Goal: Task Accomplishment & Management: Use online tool/utility

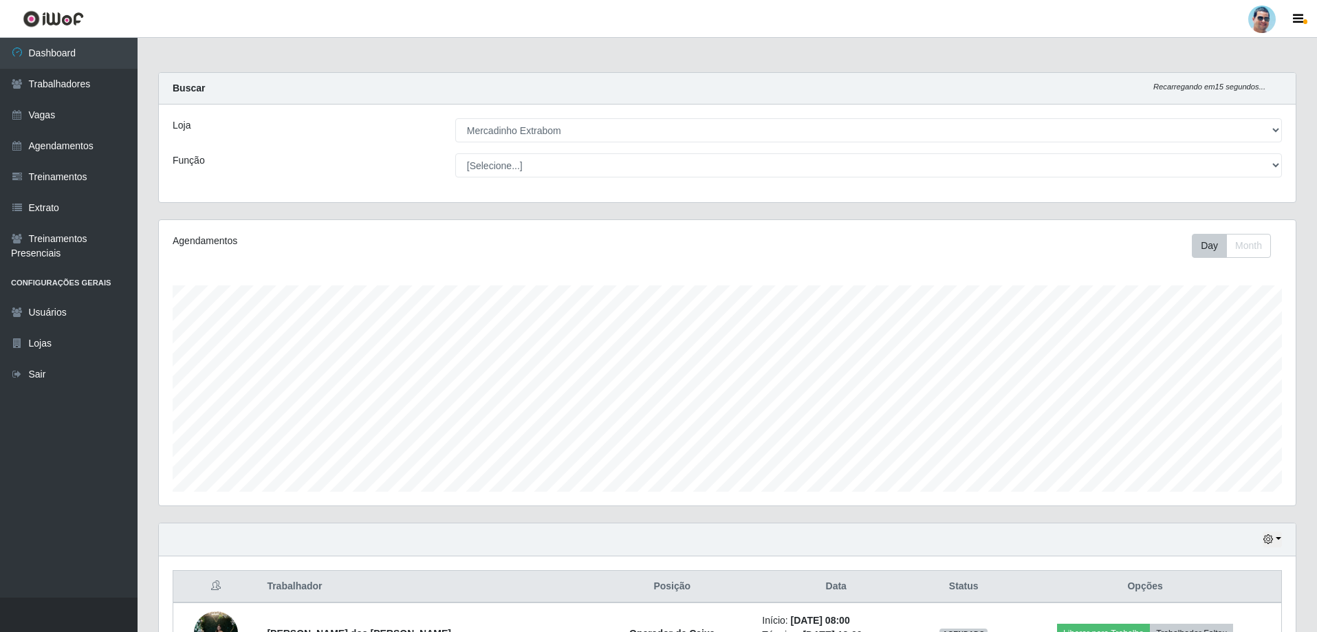
select select "175"
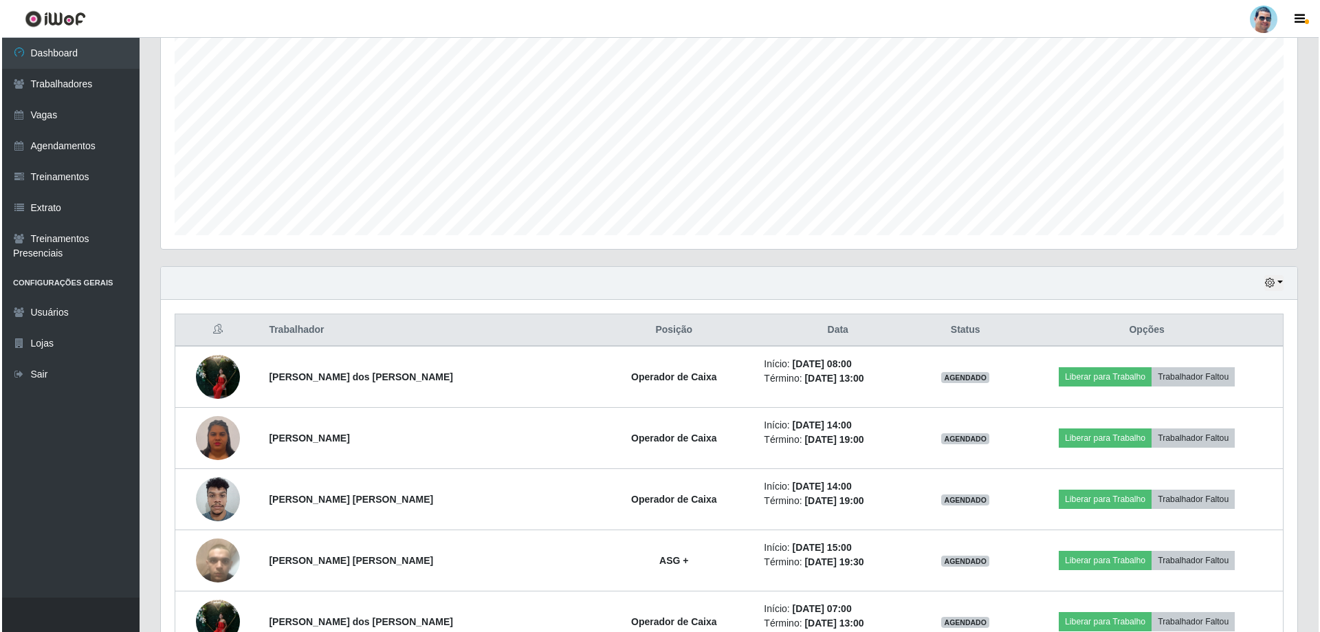
scroll to position [413, 0]
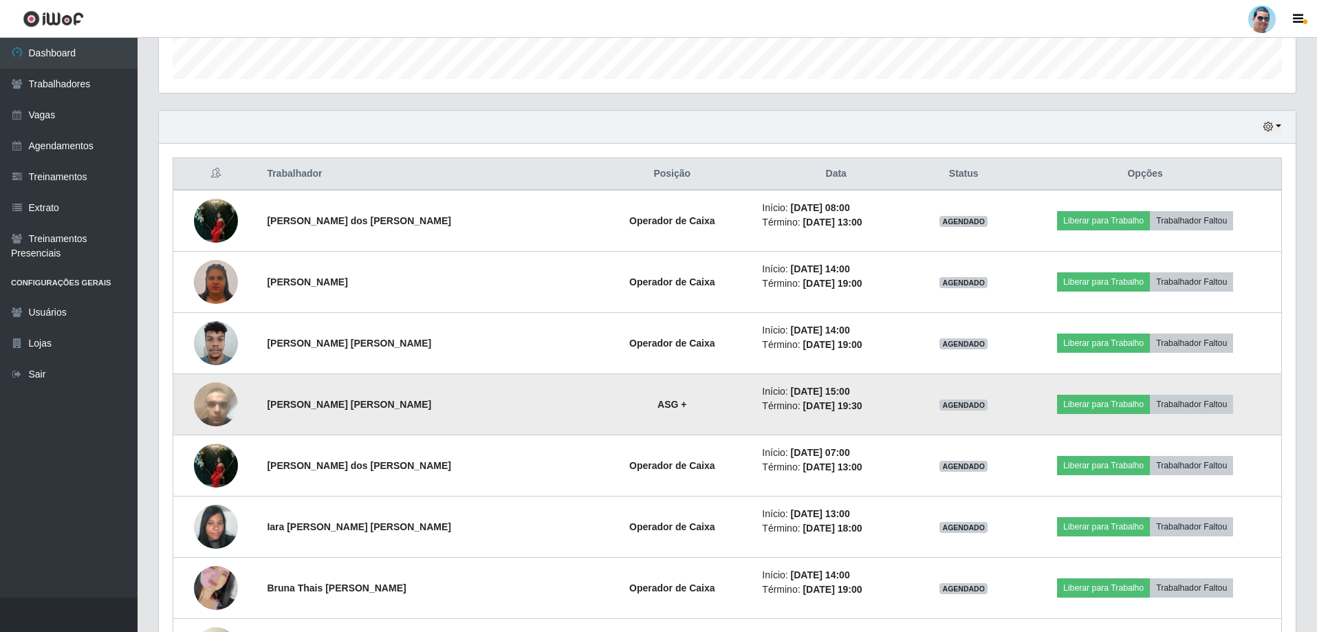
click at [217, 401] on img at bounding box center [216, 404] width 44 height 78
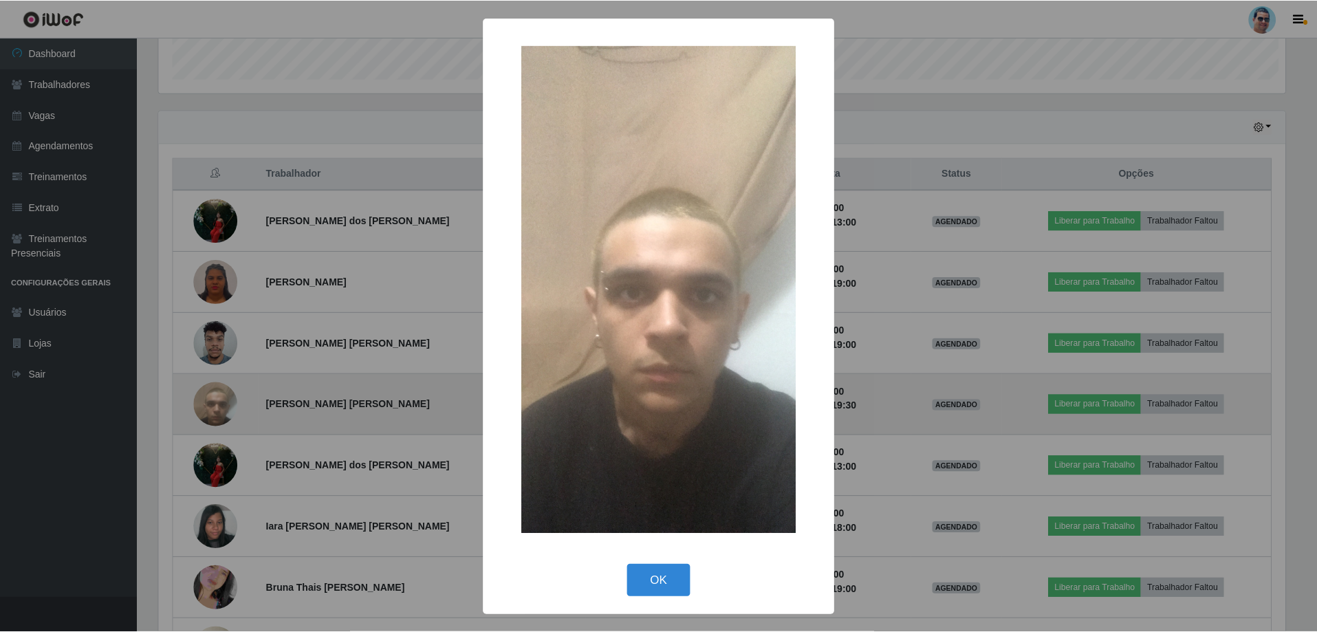
scroll to position [285, 1130]
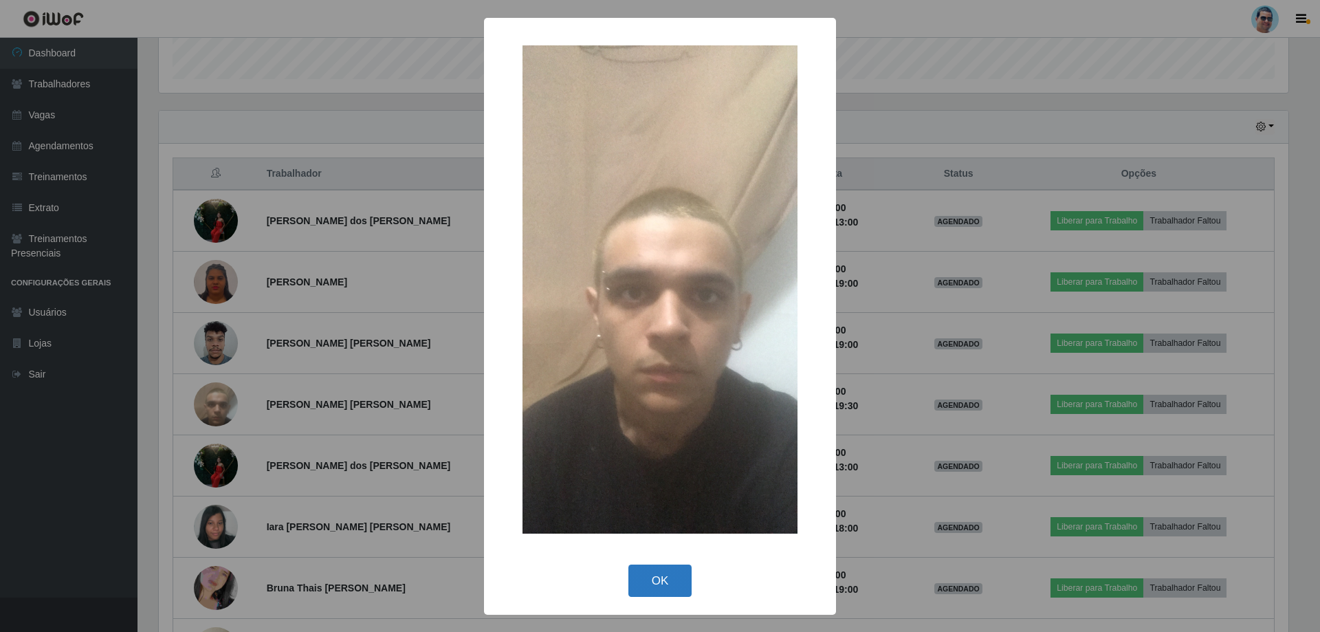
click at [650, 578] on button "OK" at bounding box center [660, 580] width 64 height 32
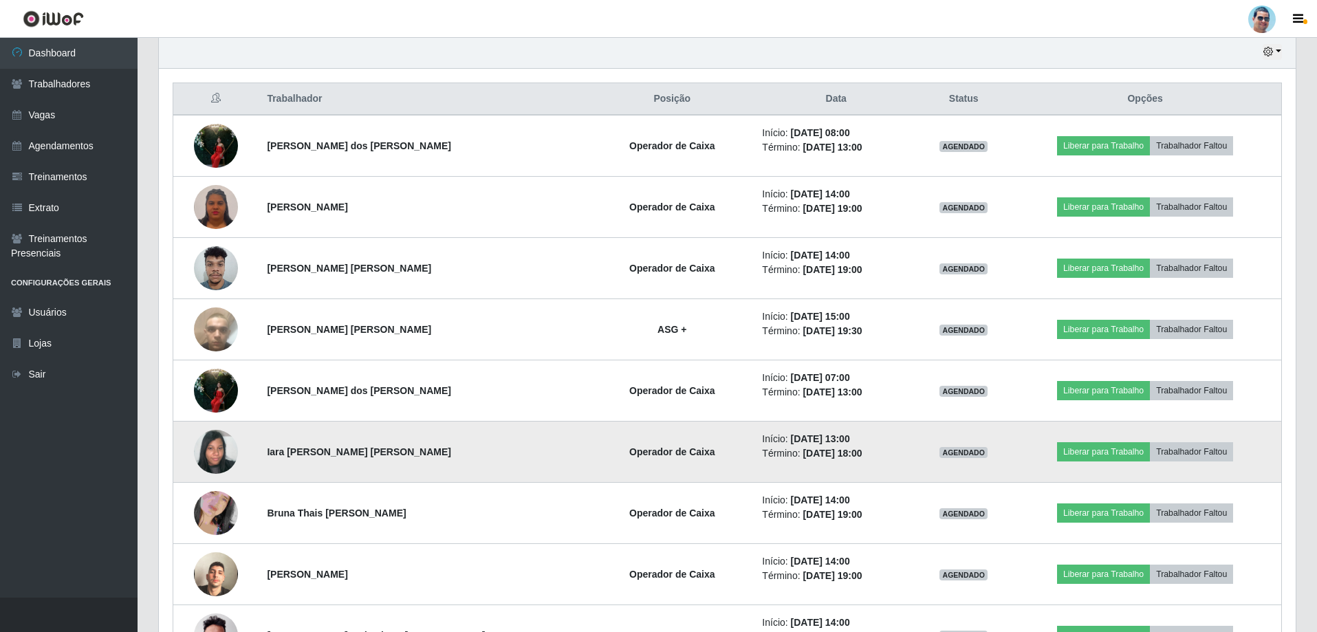
scroll to position [489, 0]
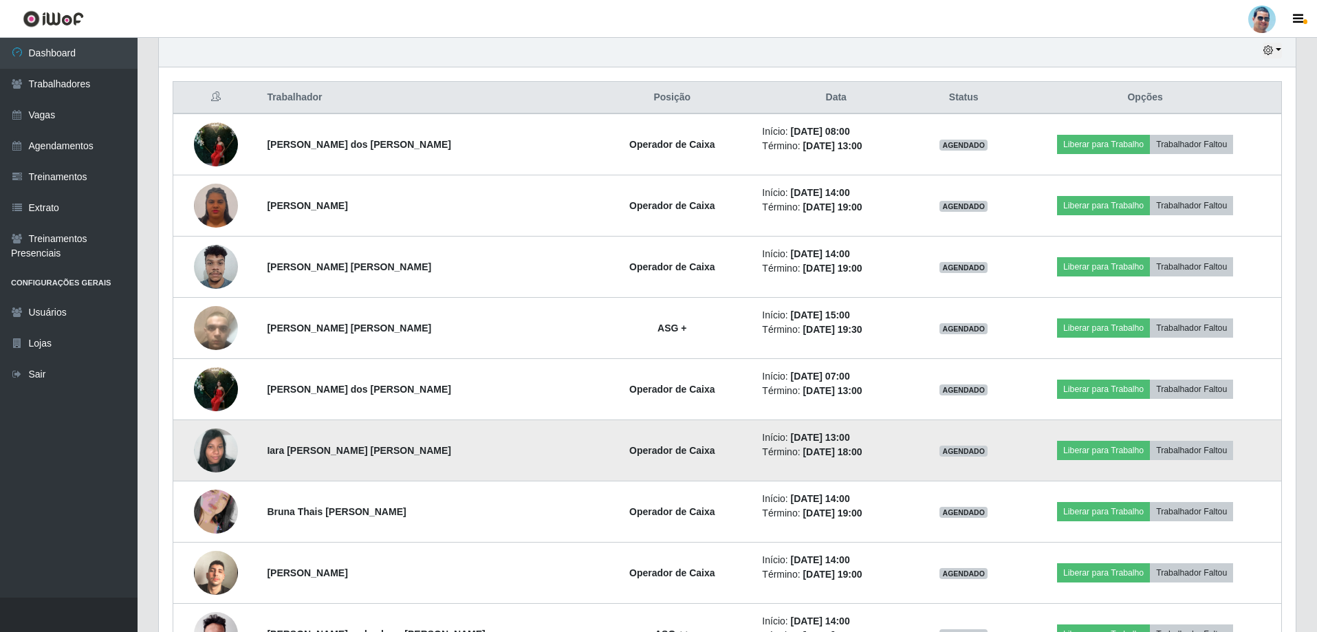
drag, startPoint x: 327, startPoint y: 452, endPoint x: 325, endPoint y: 464, distance: 12.0
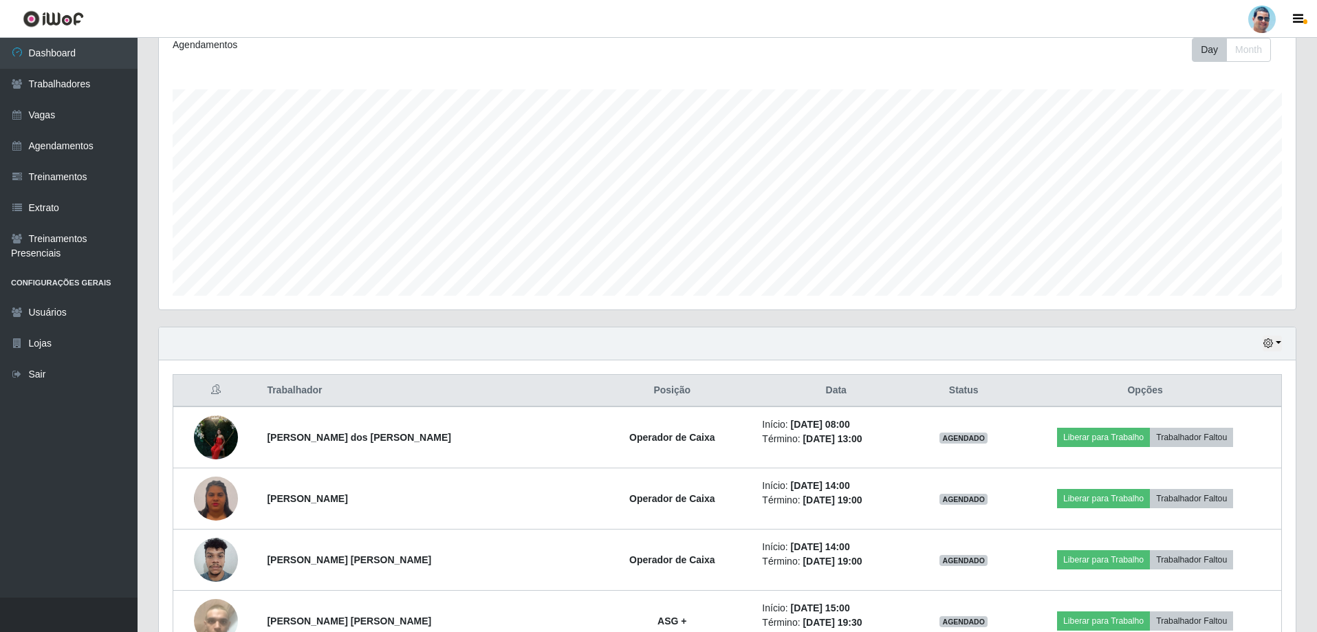
scroll to position [206, 0]
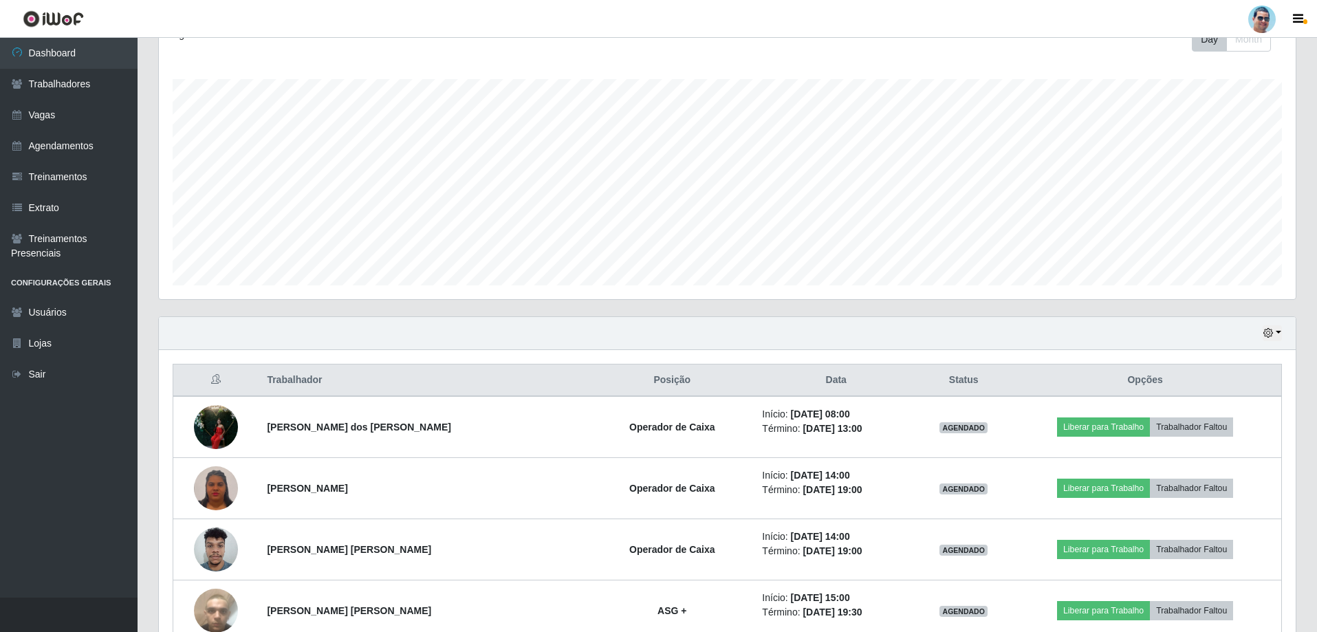
drag, startPoint x: 382, startPoint y: 430, endPoint x: 355, endPoint y: 384, distance: 53.9
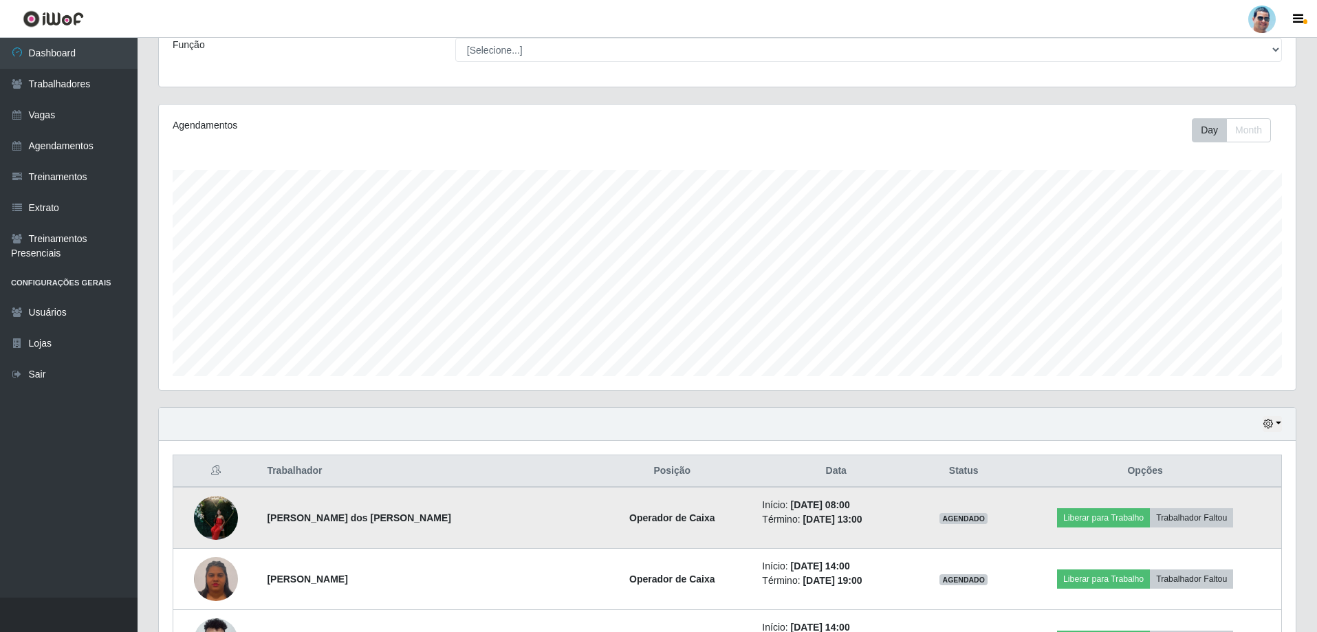
scroll to position [138, 0]
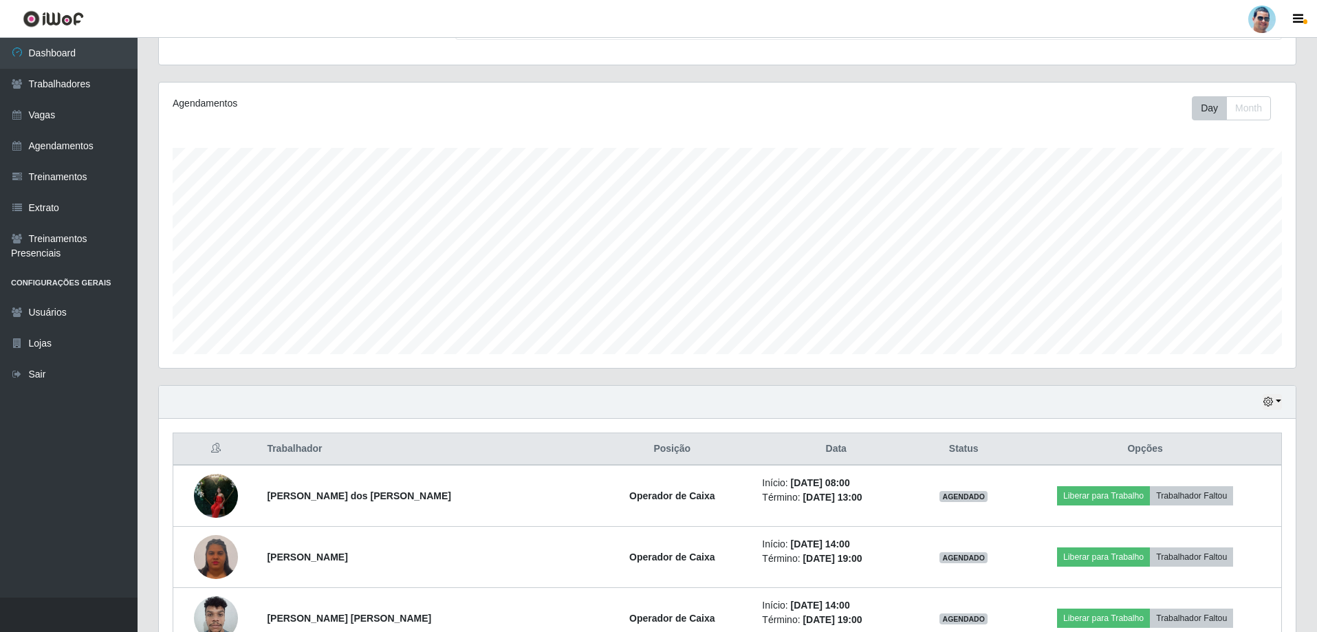
drag, startPoint x: 543, startPoint y: 452, endPoint x: 545, endPoint y: 461, distance: 9.2
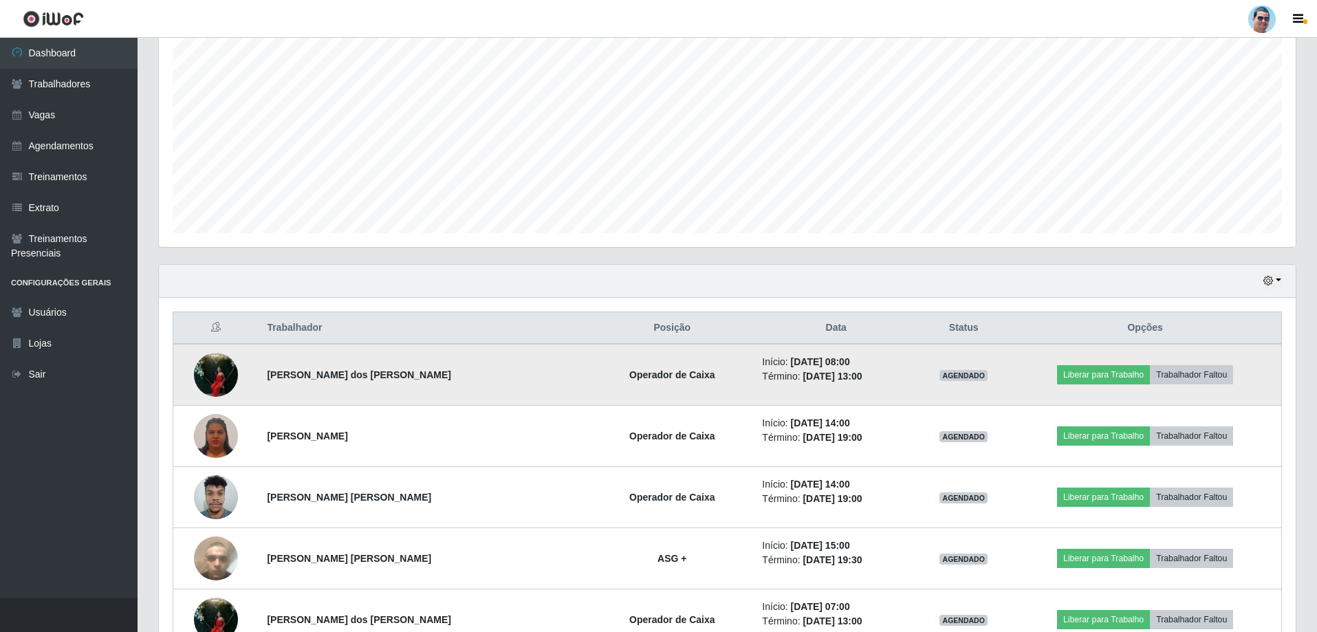
drag, startPoint x: 552, startPoint y: 371, endPoint x: 549, endPoint y: 381, distance: 10.0
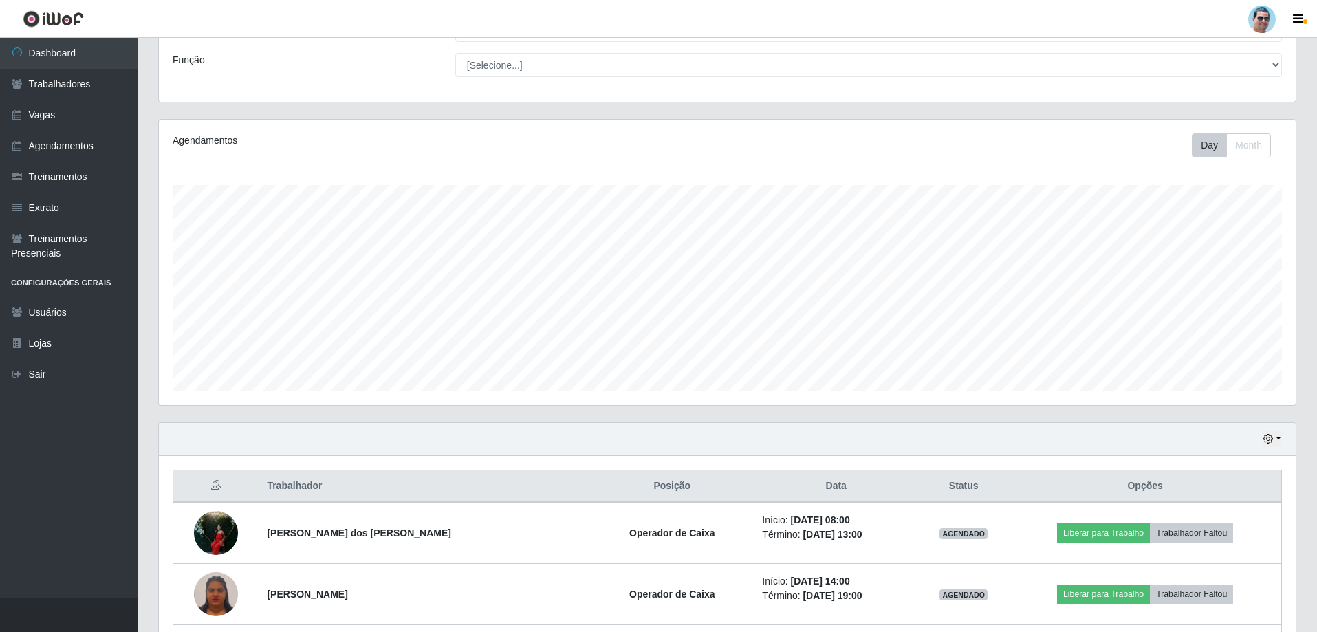
scroll to position [0, 0]
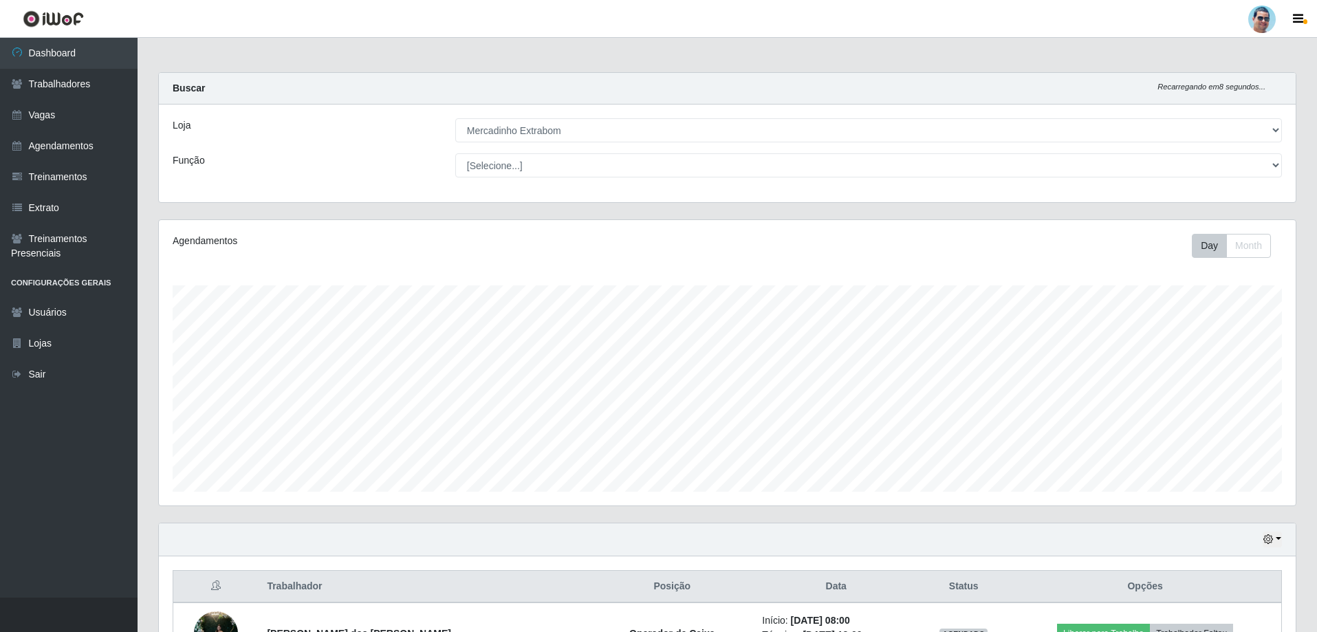
drag, startPoint x: 512, startPoint y: 586, endPoint x: 591, endPoint y: 514, distance: 107.1
click at [81, 91] on link "Trabalhadores" at bounding box center [69, 84] width 138 height 31
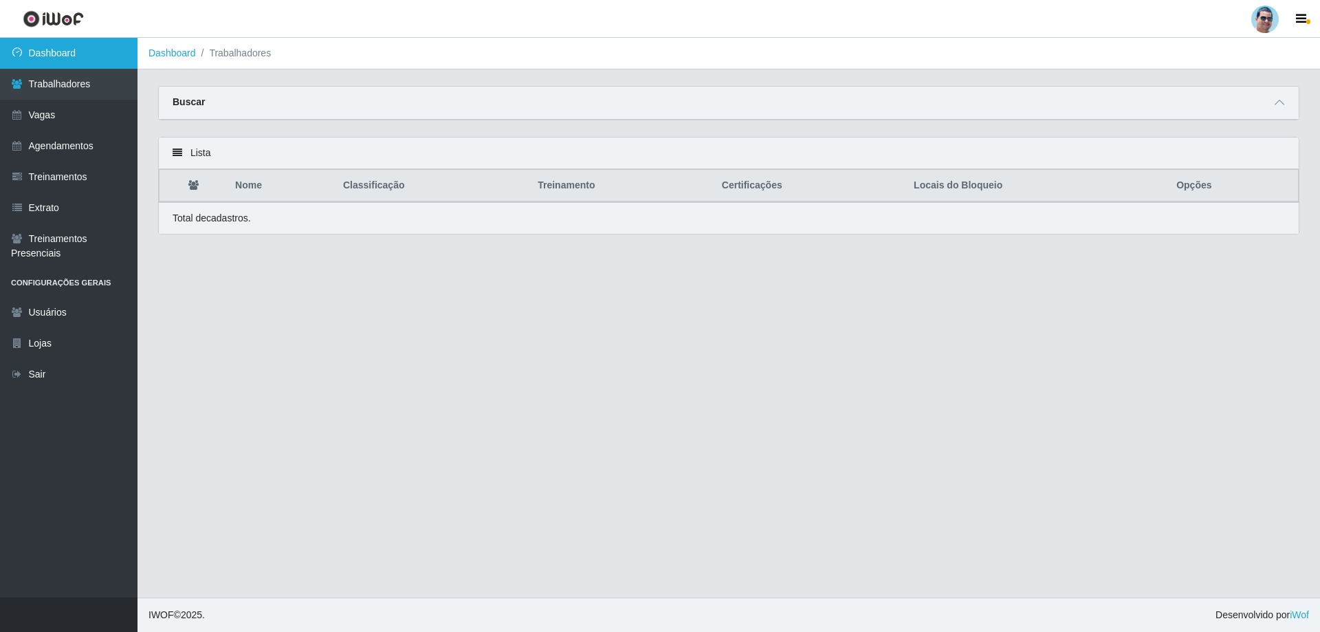
click at [122, 48] on link "Dashboard" at bounding box center [69, 53] width 138 height 31
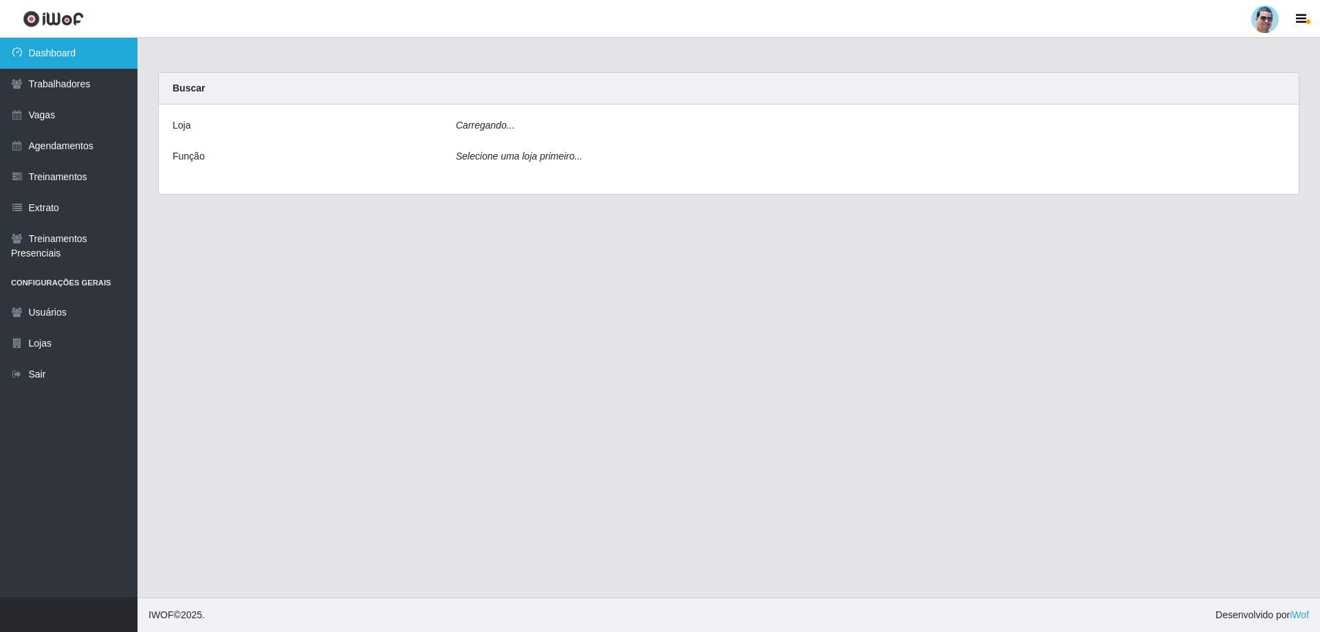
click at [122, 48] on link "Dashboard" at bounding box center [69, 53] width 138 height 31
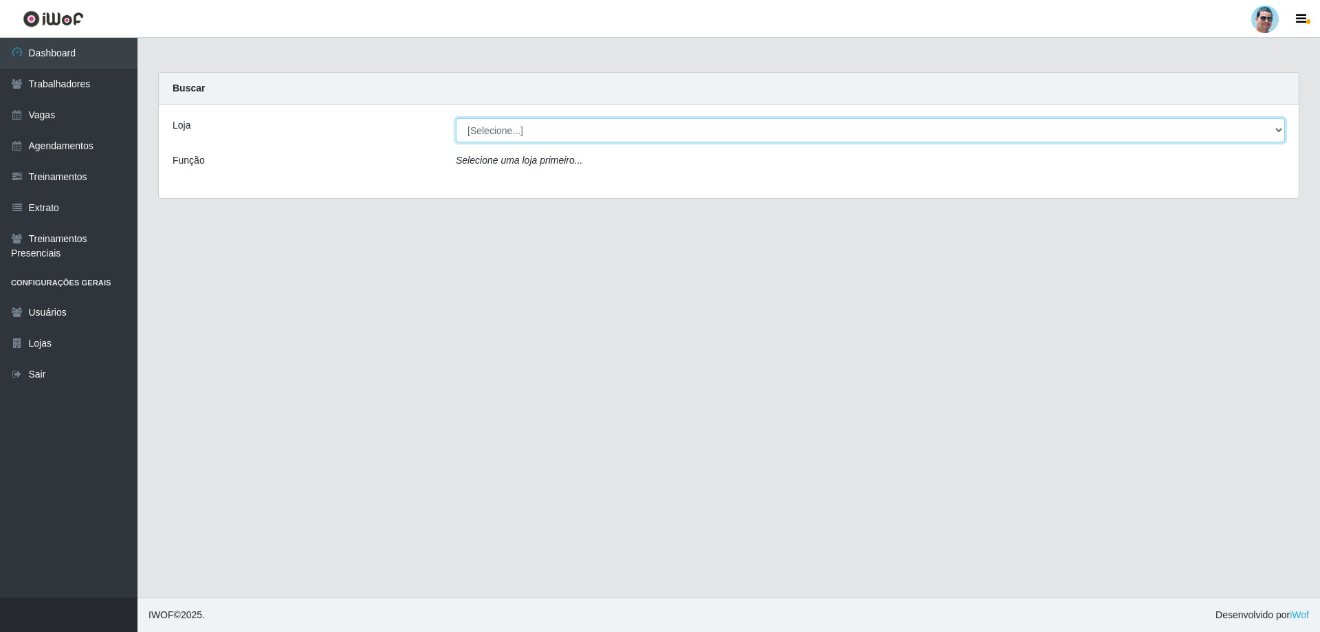
click at [527, 120] on select "[Selecione...] Mercadinho Extrabom" at bounding box center [870, 130] width 829 height 24
click at [541, 120] on select "[Selecione...] Mercadinho Extrabom" at bounding box center [870, 130] width 829 height 24
select select "175"
click at [456, 118] on select "[Selecione...] Mercadinho Extrabom" at bounding box center [870, 130] width 829 height 24
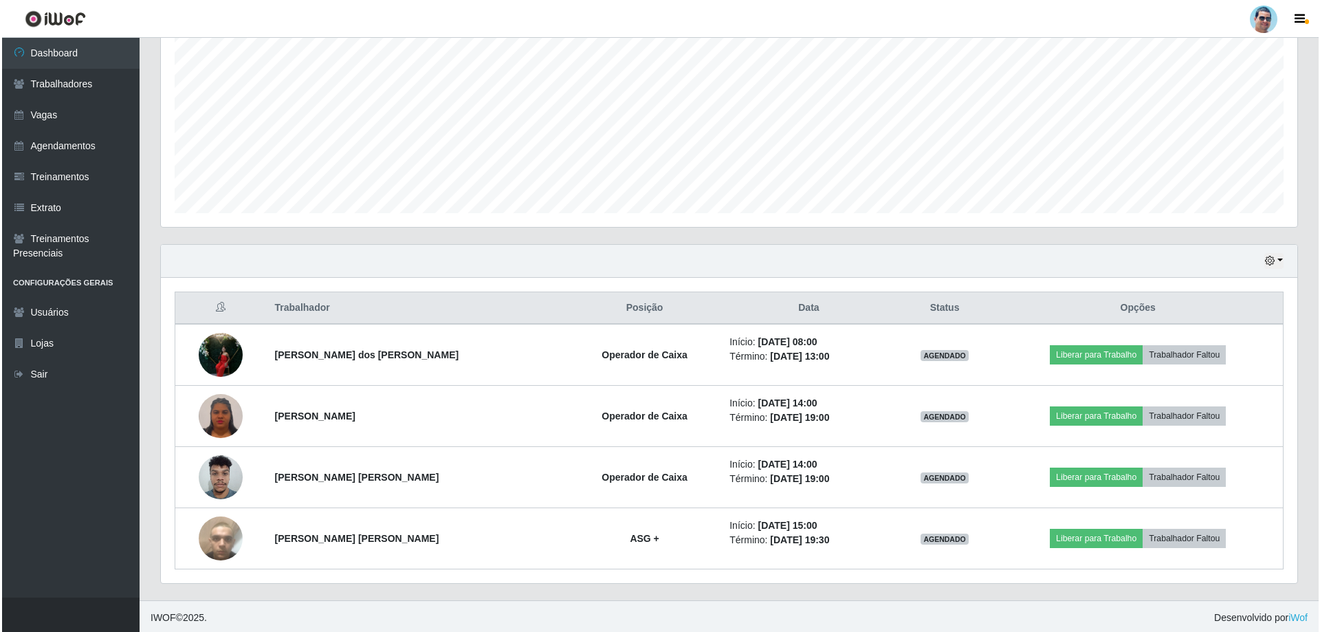
scroll to position [281, 0]
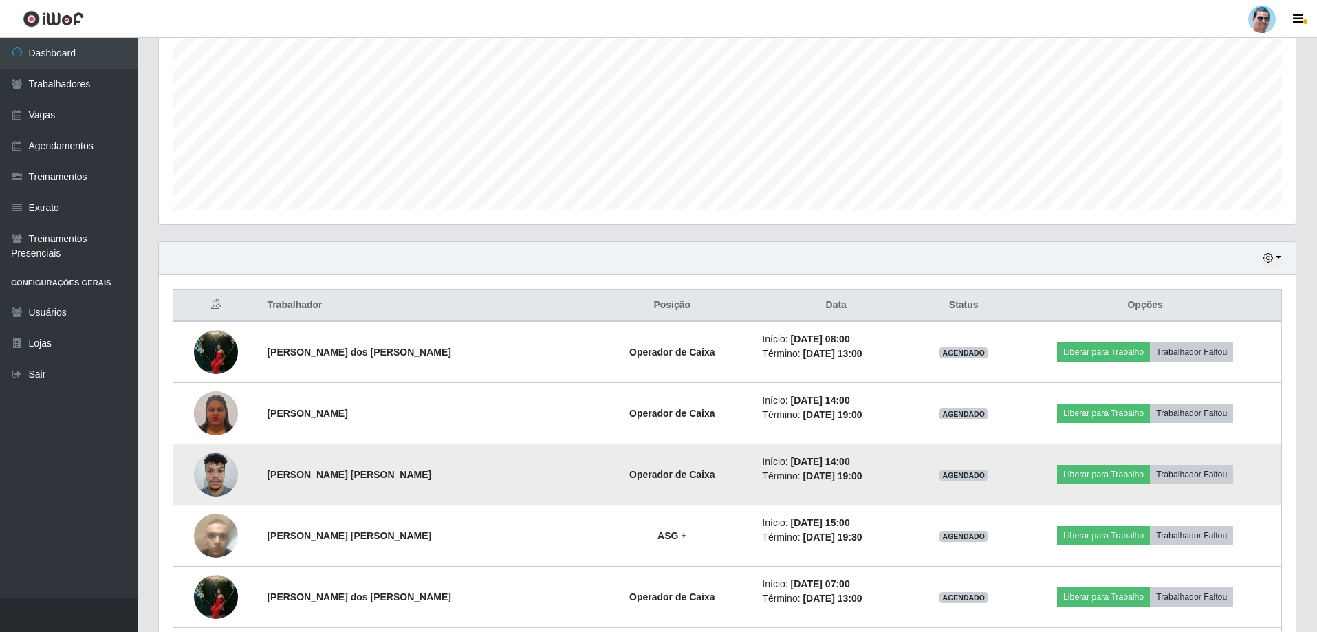
click at [219, 471] on img at bounding box center [216, 474] width 44 height 58
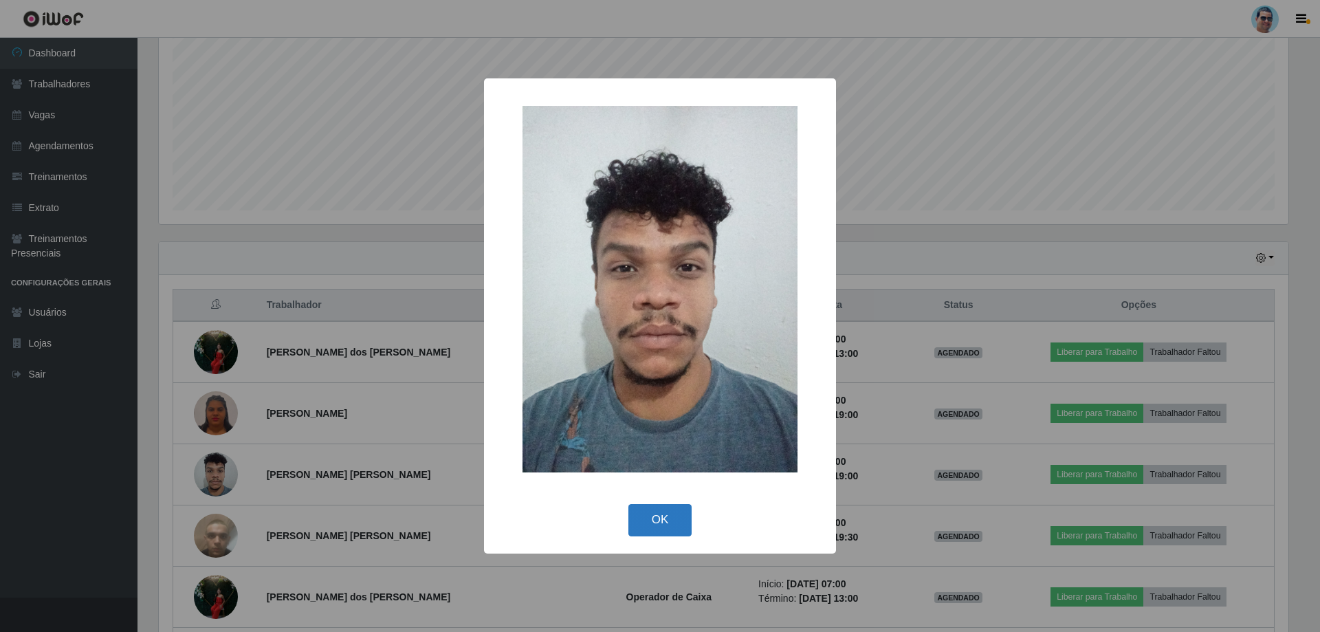
click at [662, 522] on button "OK" at bounding box center [660, 520] width 64 height 32
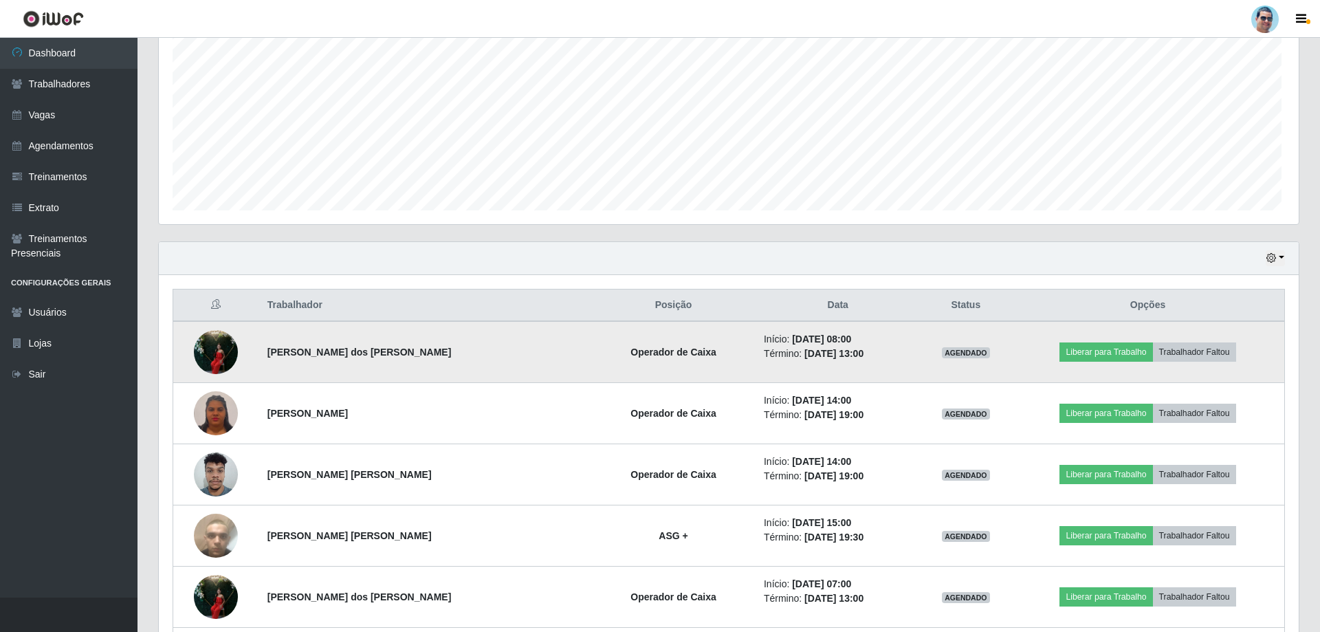
scroll to position [285, 1137]
click at [1102, 350] on button "Liberar para Trabalho" at bounding box center [1103, 351] width 93 height 19
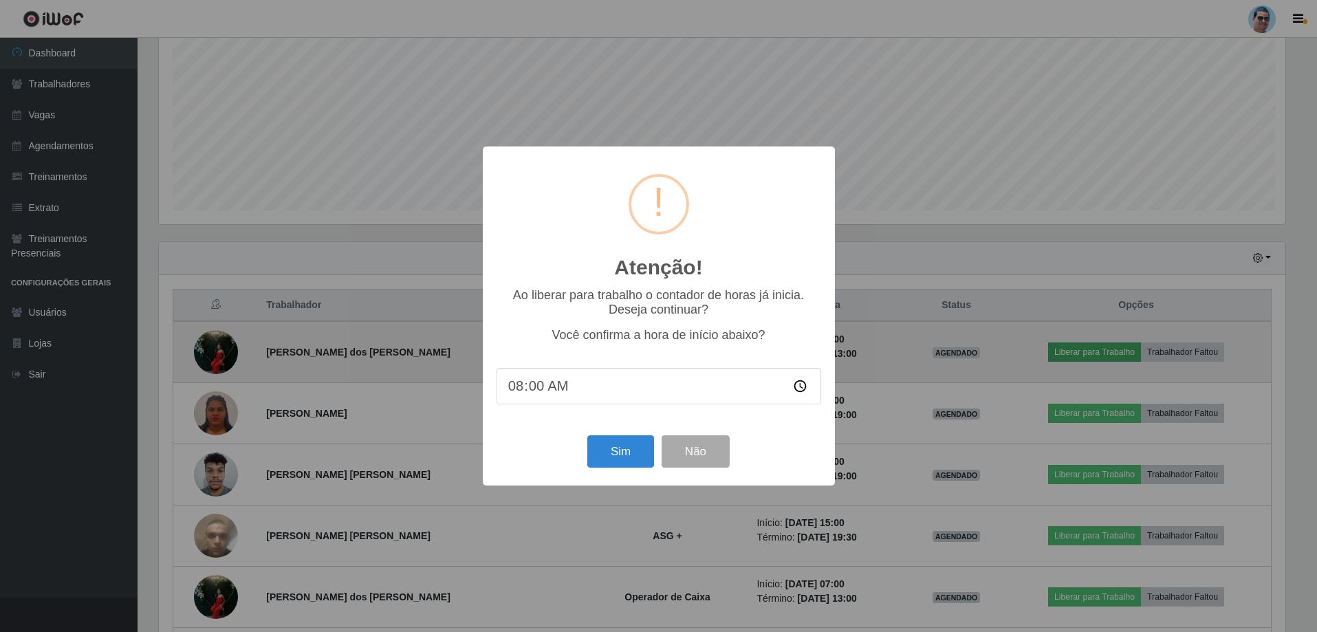
scroll to position [285, 1130]
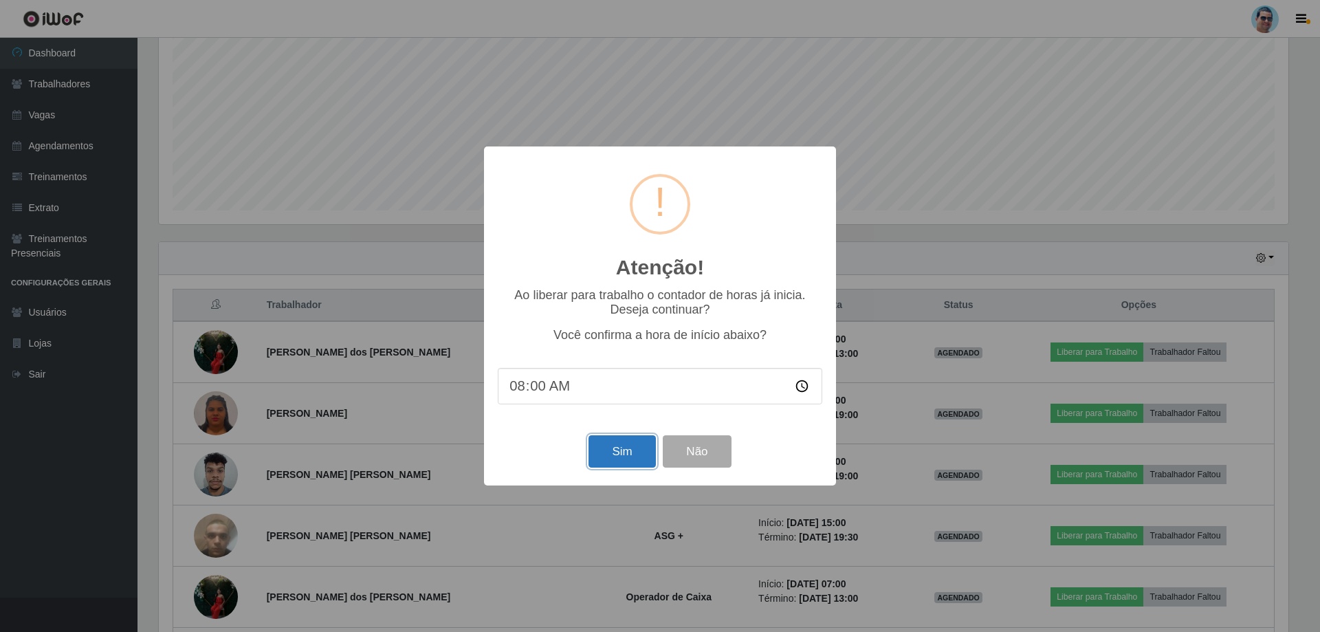
click at [608, 455] on button "Sim" at bounding box center [622, 451] width 67 height 32
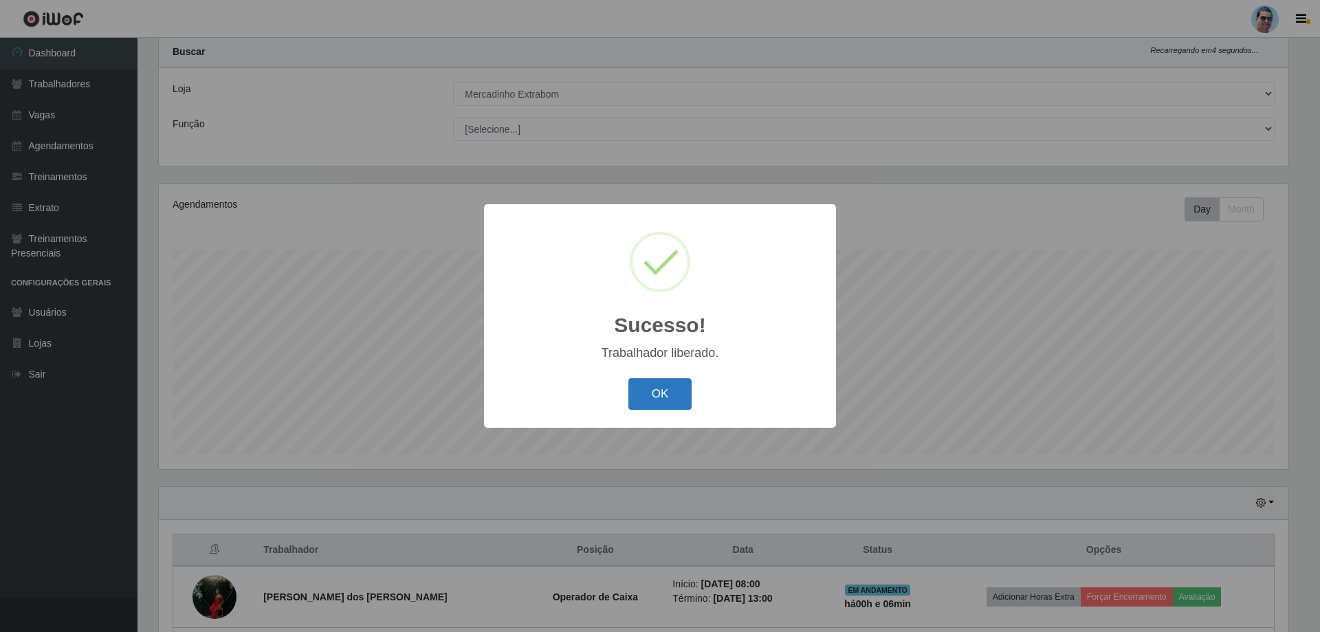
click at [649, 391] on button "OK" at bounding box center [660, 394] width 64 height 32
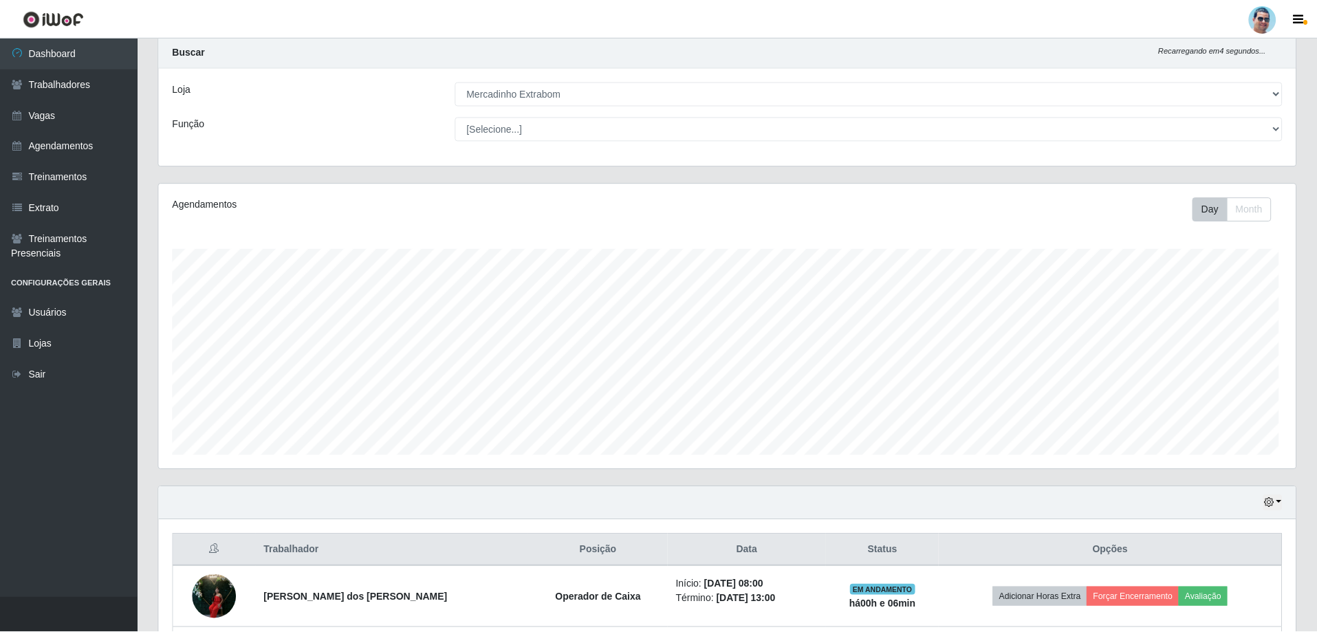
scroll to position [285, 1137]
